Goal: Information Seeking & Learning: Understand process/instructions

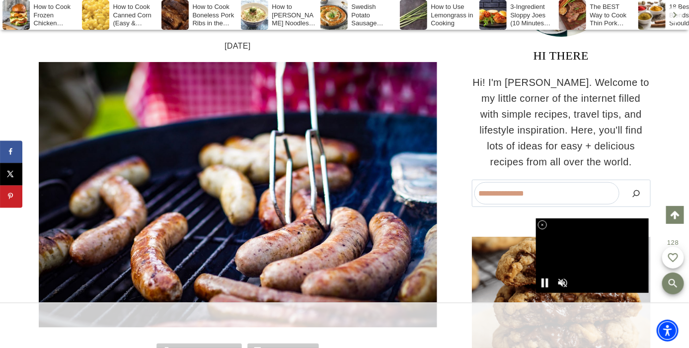
scroll to position [313, 0]
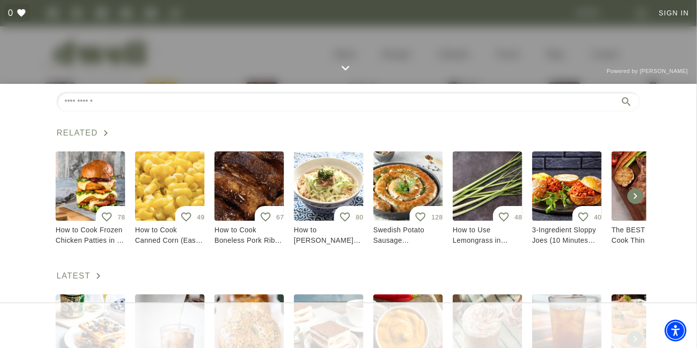
click at [341, 62] on soso-icon "Close Search" at bounding box center [346, 68] width 16 height 16
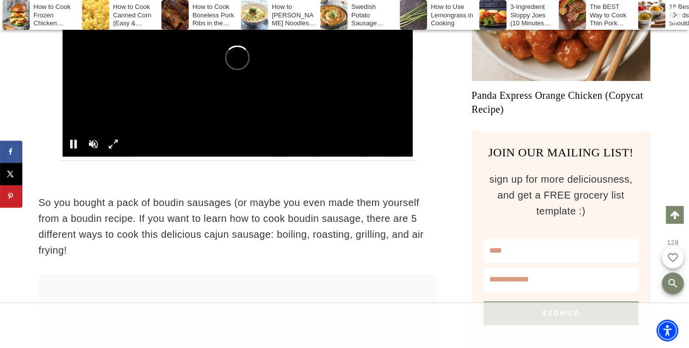
scroll to position [702, 0]
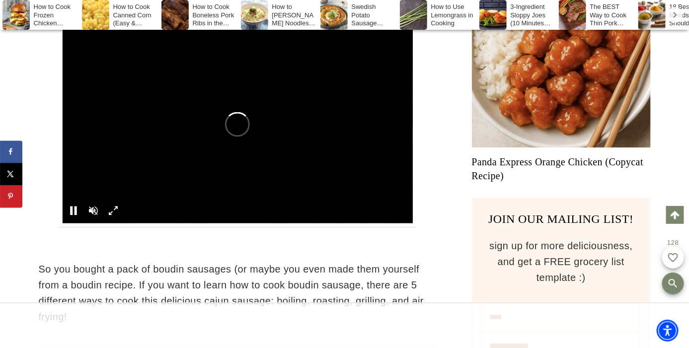
click at [90, 208] on div at bounding box center [238, 124] width 351 height 197
click at [92, 206] on div at bounding box center [238, 124] width 351 height 197
click at [91, 210] on div at bounding box center [238, 124] width 351 height 197
click at [93, 210] on div at bounding box center [238, 124] width 351 height 197
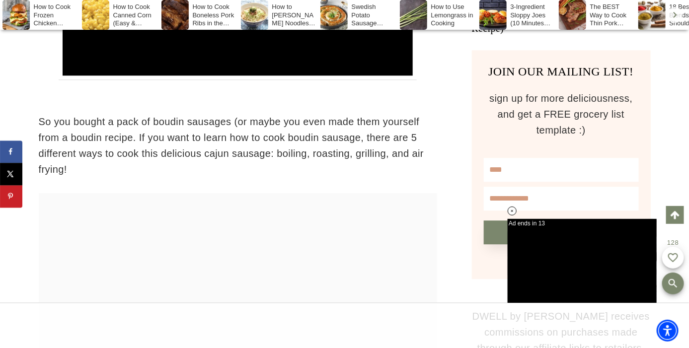
click at [636, 220] on button "Signup" at bounding box center [561, 232] width 155 height 24
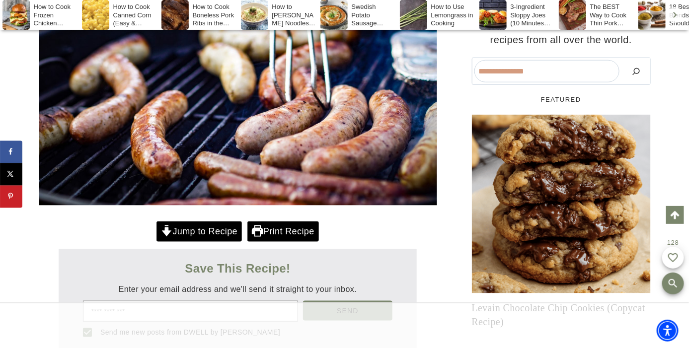
scroll to position [302, 0]
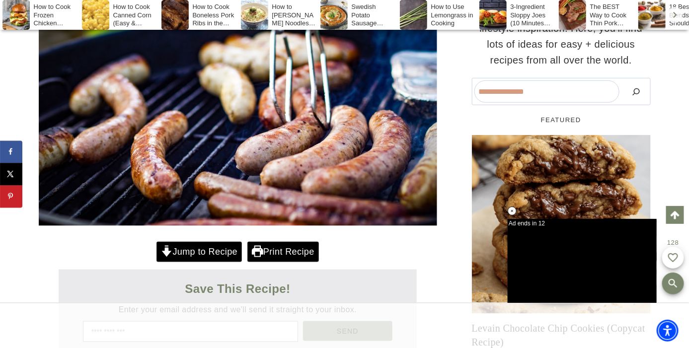
click at [195, 243] on link "Jump to Recipe" at bounding box center [198, 252] width 85 height 20
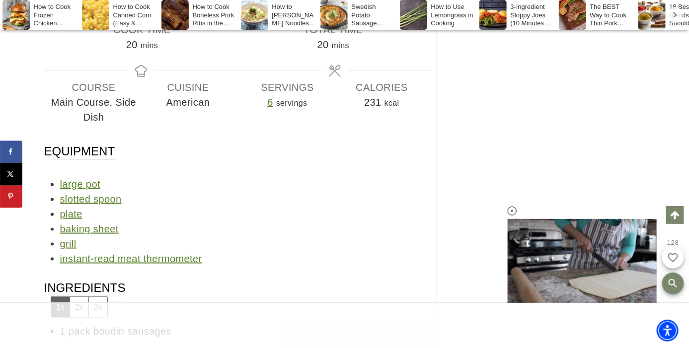
scroll to position [5969, 0]
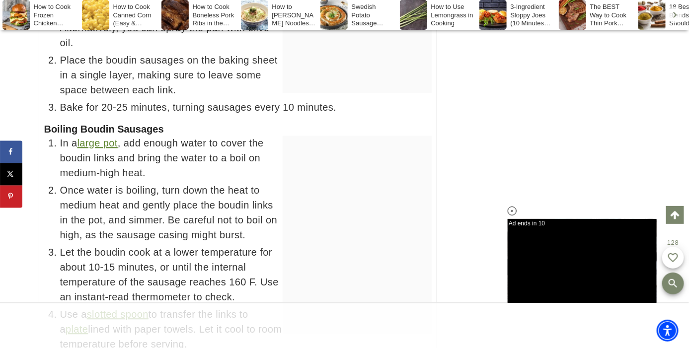
scroll to position [6282, 0]
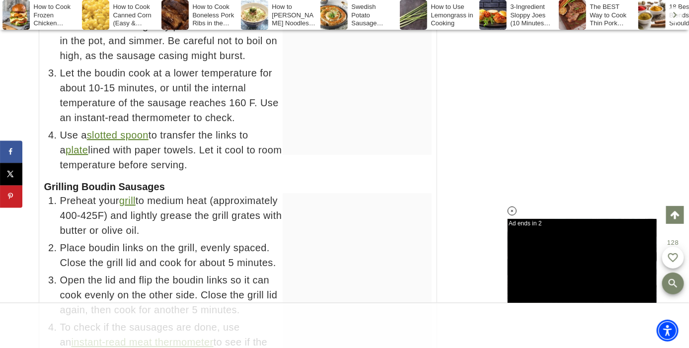
scroll to position [6076, 0]
